Goal: Transaction & Acquisition: Purchase product/service

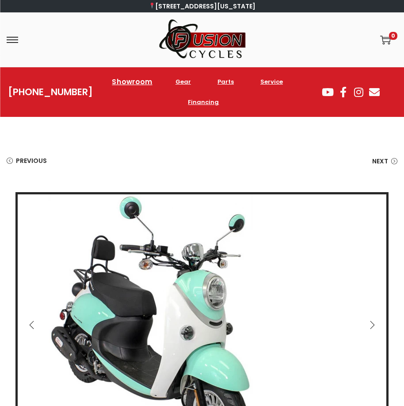
click at [136, 80] on link "Showroom" at bounding box center [131, 81] width 61 height 24
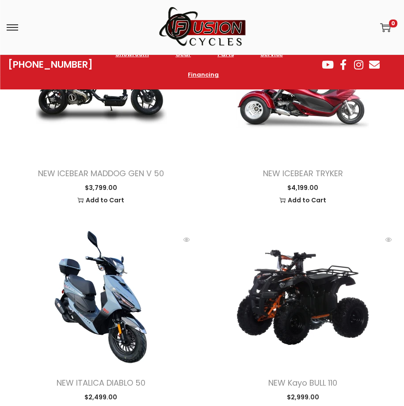
scroll to position [1005, 0]
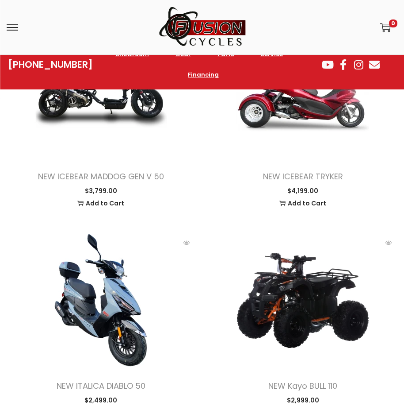
click at [100, 323] on span at bounding box center [101, 300] width 189 height 133
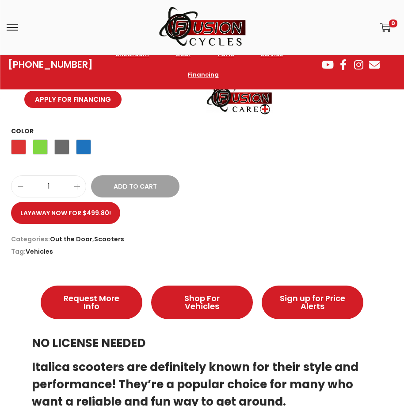
scroll to position [595, 0]
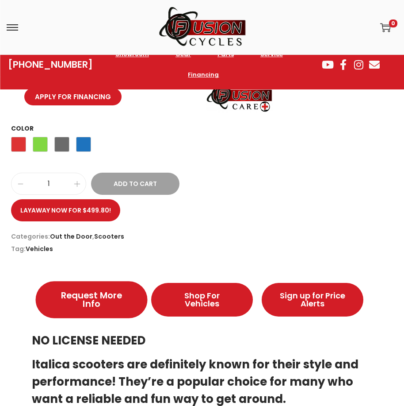
click at [96, 298] on span "Request More Info" at bounding box center [91, 300] width 73 height 18
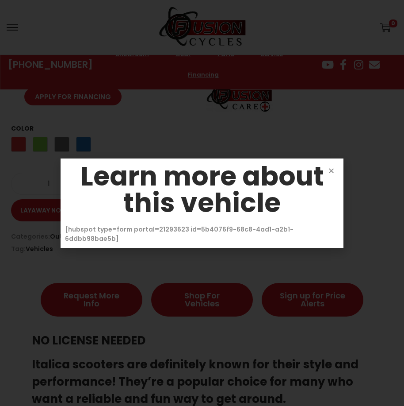
click at [331, 172] on icon "Close" at bounding box center [331, 170] width 7 height 7
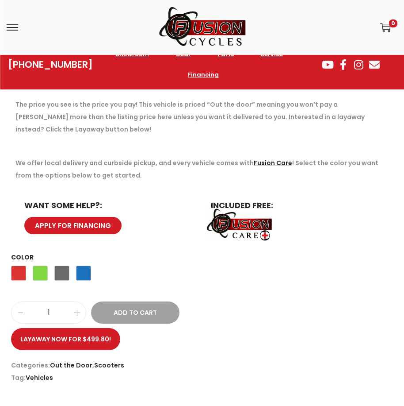
scroll to position [134, 0]
